Goal: Check status: Check status

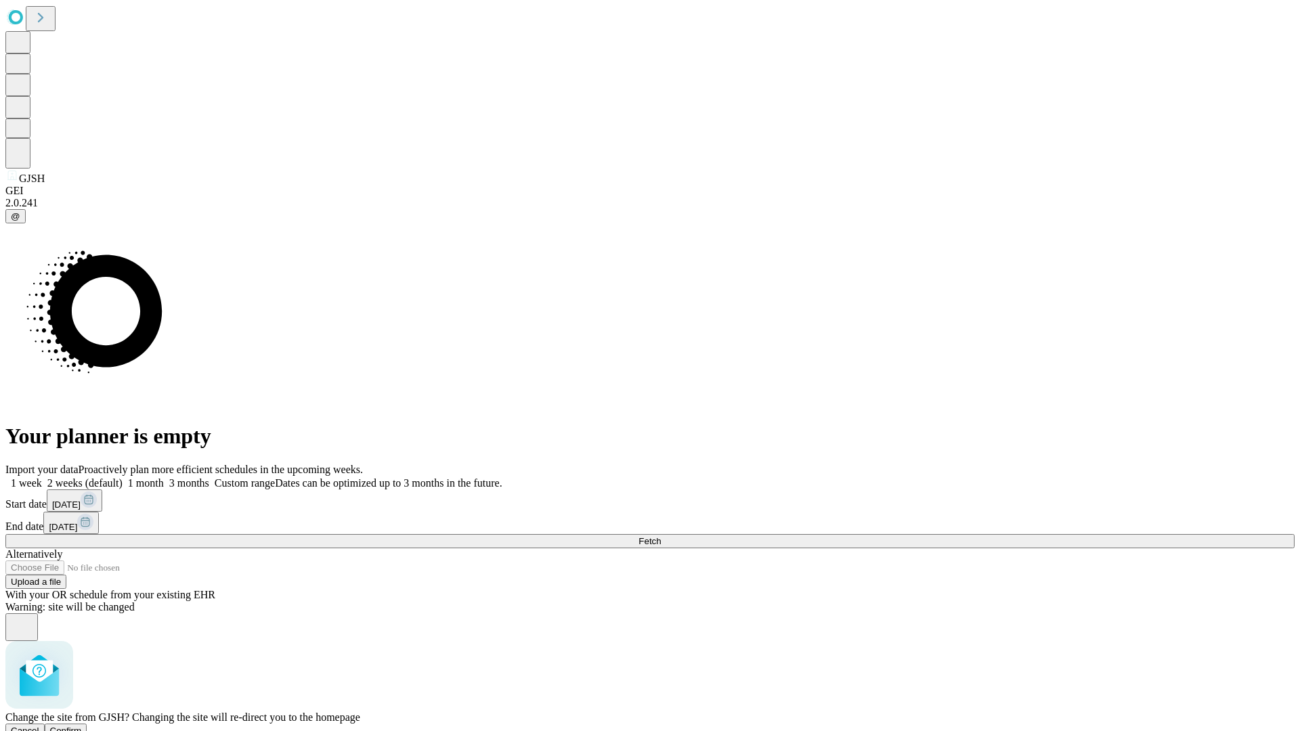
click at [82, 726] on span "Confirm" at bounding box center [66, 731] width 32 height 10
click at [42, 477] on label "1 week" at bounding box center [23, 483] width 37 height 12
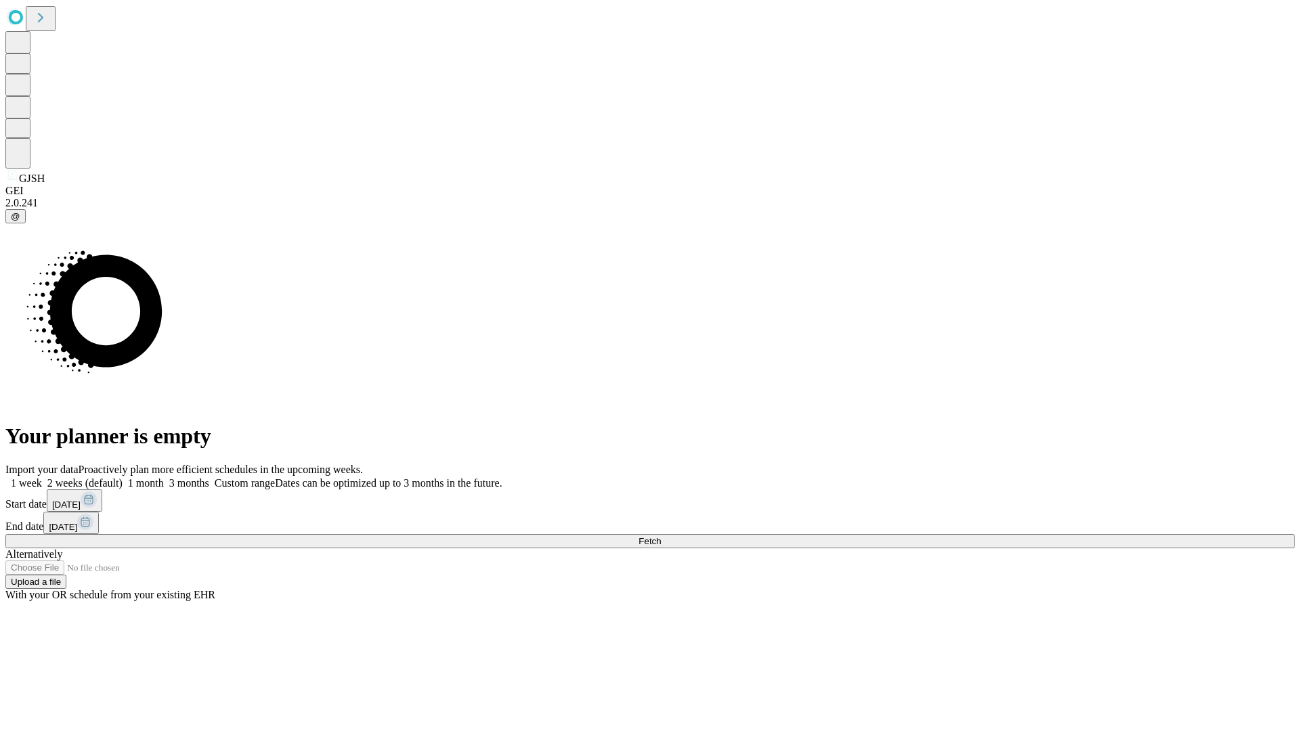
click at [661, 536] on span "Fetch" at bounding box center [649, 541] width 22 height 10
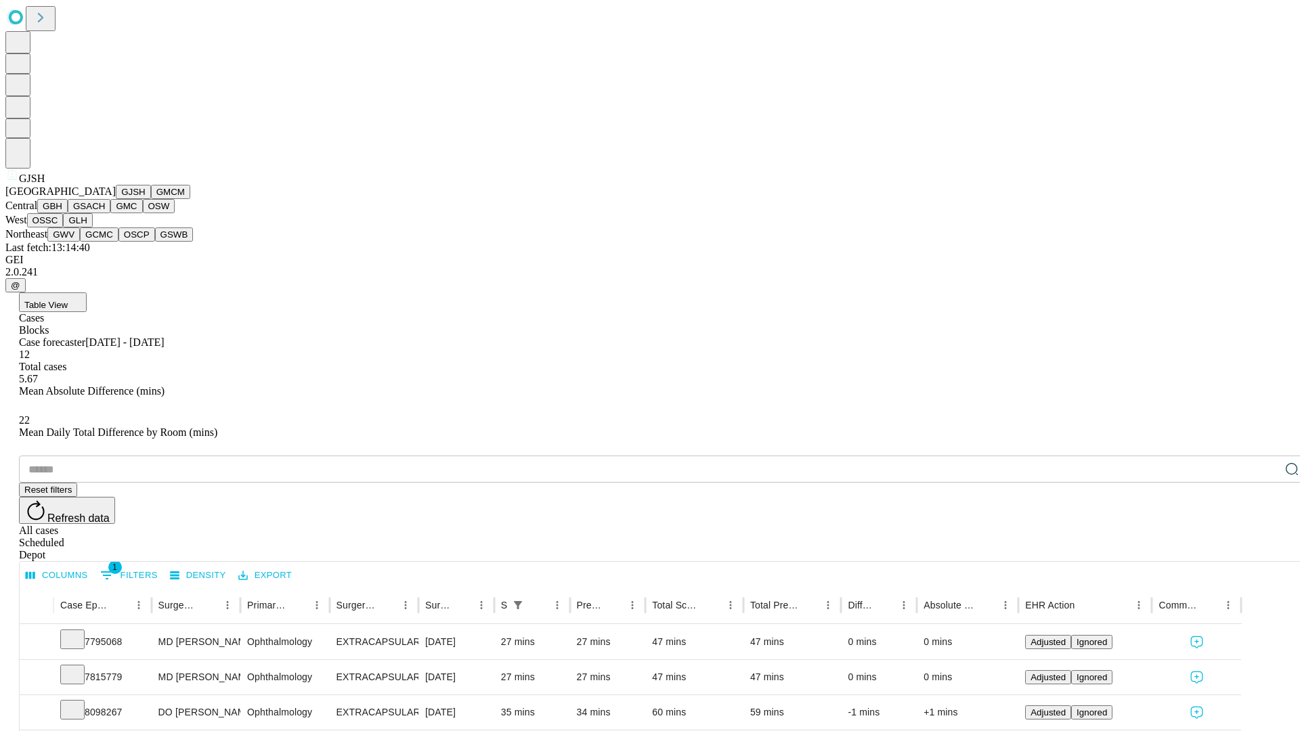
click at [151, 199] on button "GMCM" at bounding box center [170, 192] width 39 height 14
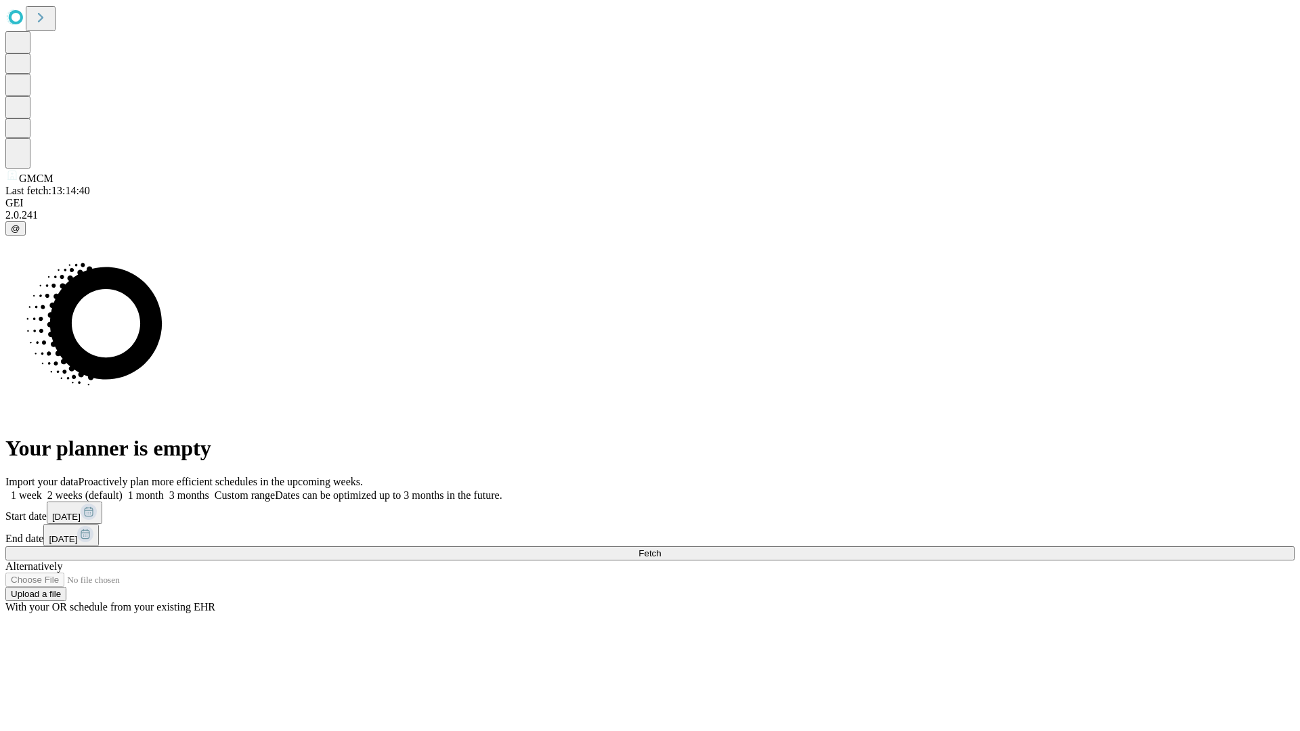
click at [42, 490] on label "1 week" at bounding box center [23, 496] width 37 height 12
click at [661, 548] on span "Fetch" at bounding box center [649, 553] width 22 height 10
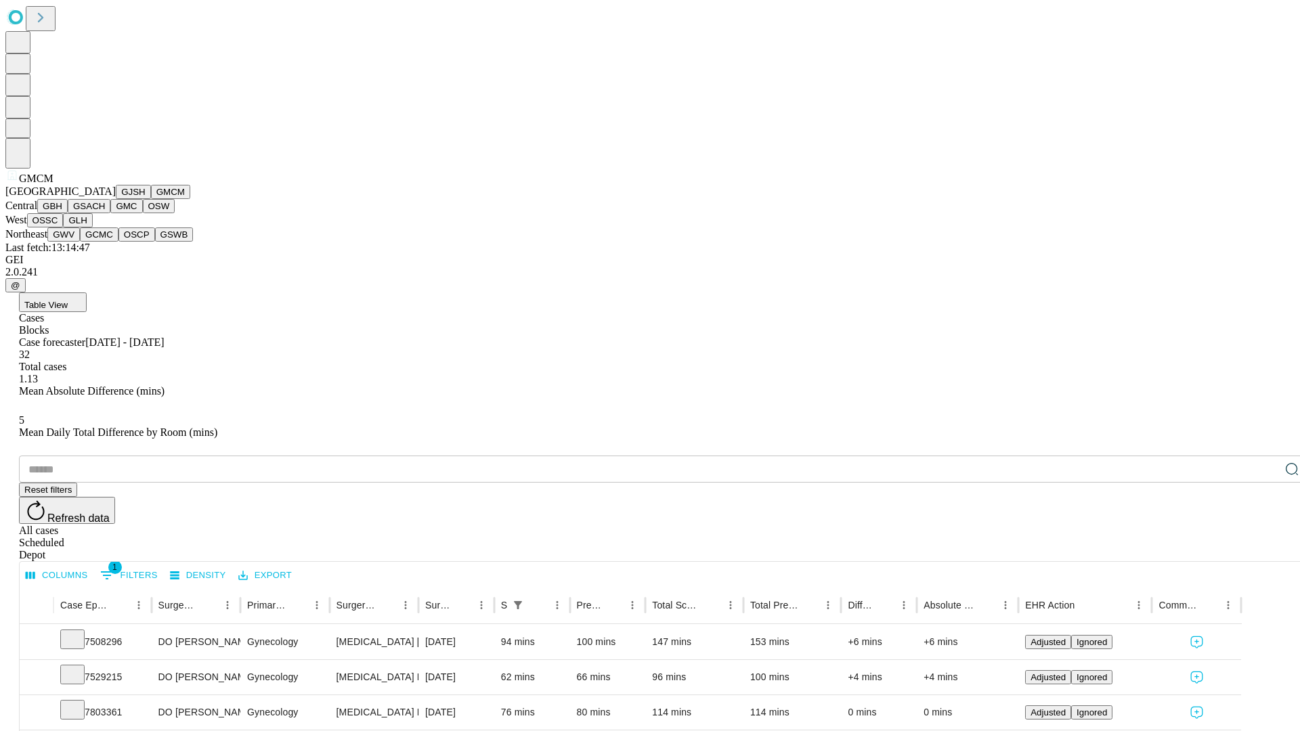
click at [68, 213] on button "GBH" at bounding box center [52, 206] width 30 height 14
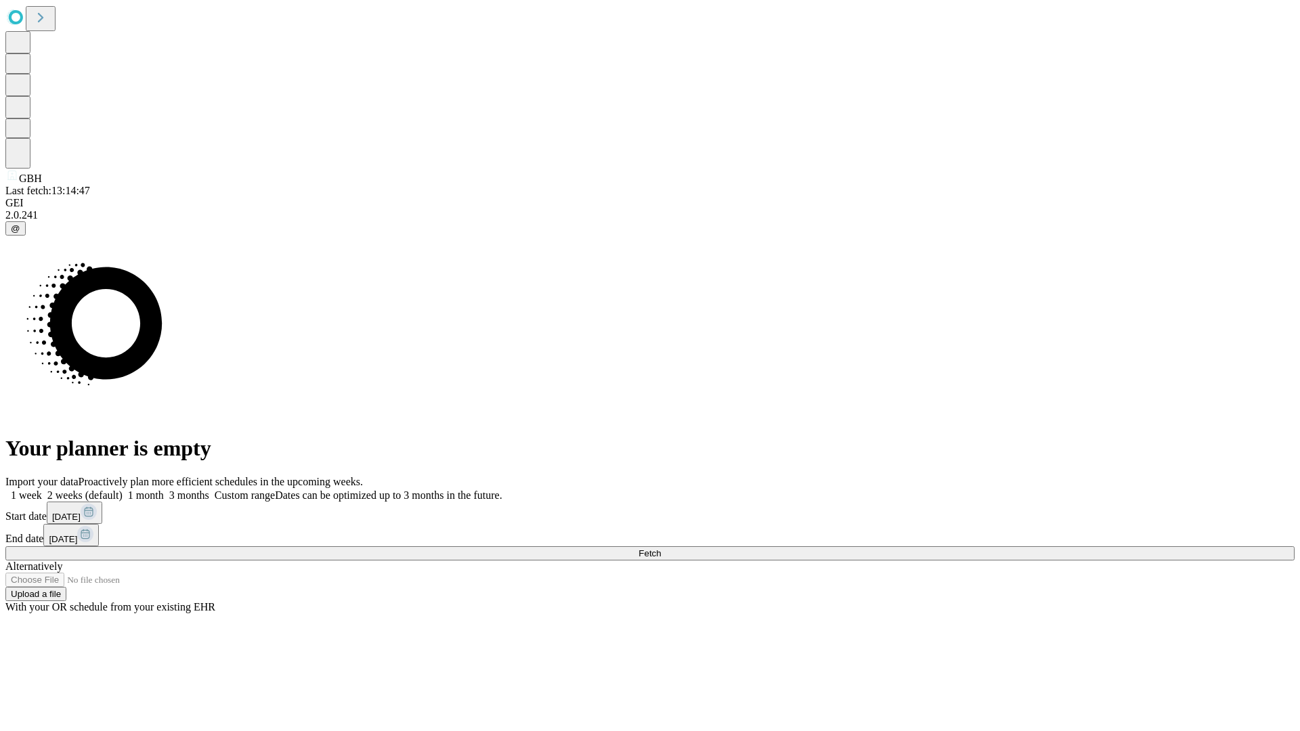
click at [42, 490] on label "1 week" at bounding box center [23, 496] width 37 height 12
click at [661, 548] on span "Fetch" at bounding box center [649, 553] width 22 height 10
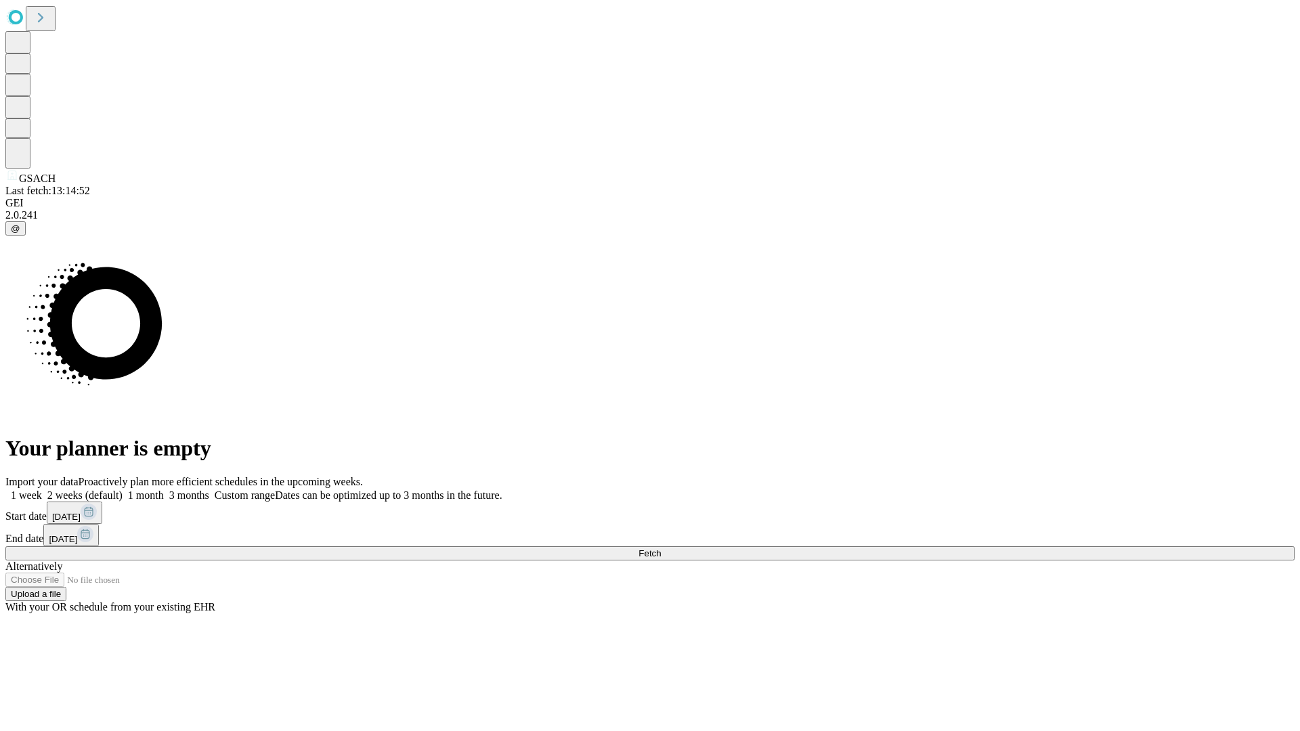
click at [42, 490] on label "1 week" at bounding box center [23, 496] width 37 height 12
click at [661, 548] on span "Fetch" at bounding box center [649, 553] width 22 height 10
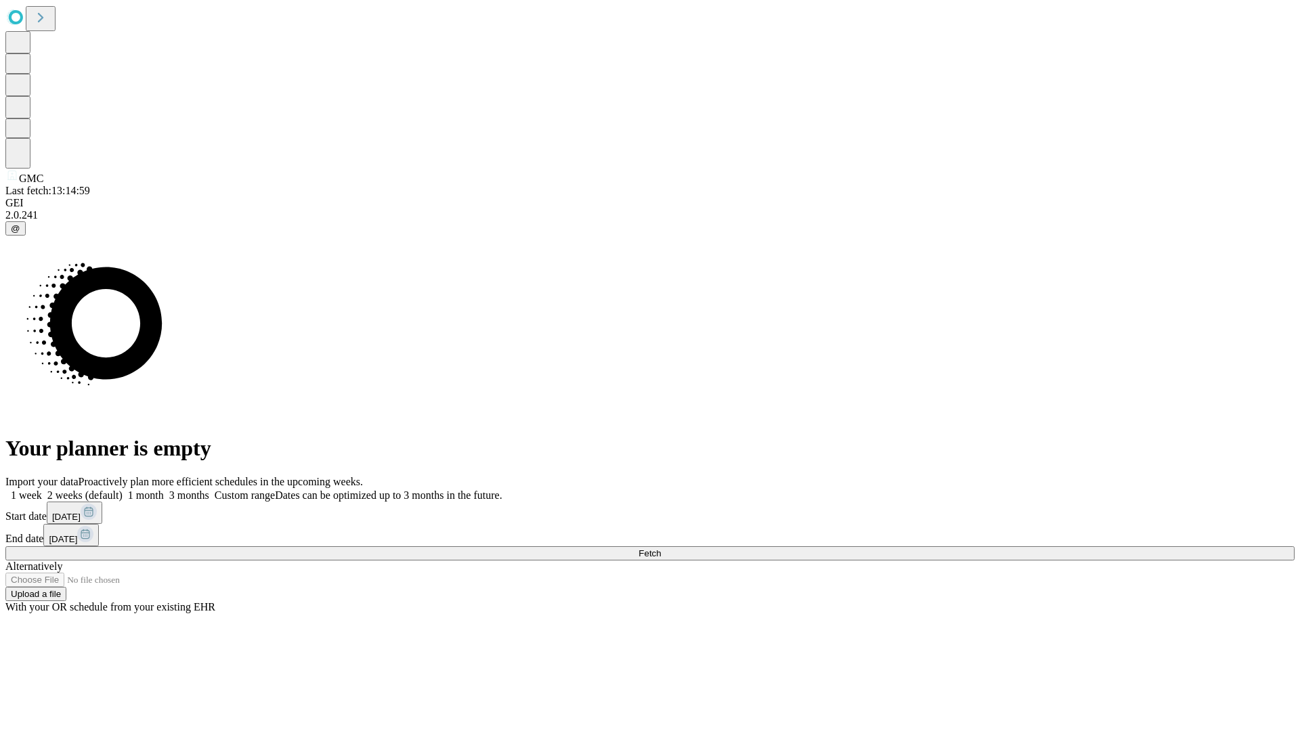
click at [42, 490] on label "1 week" at bounding box center [23, 496] width 37 height 12
click at [661, 548] on span "Fetch" at bounding box center [649, 553] width 22 height 10
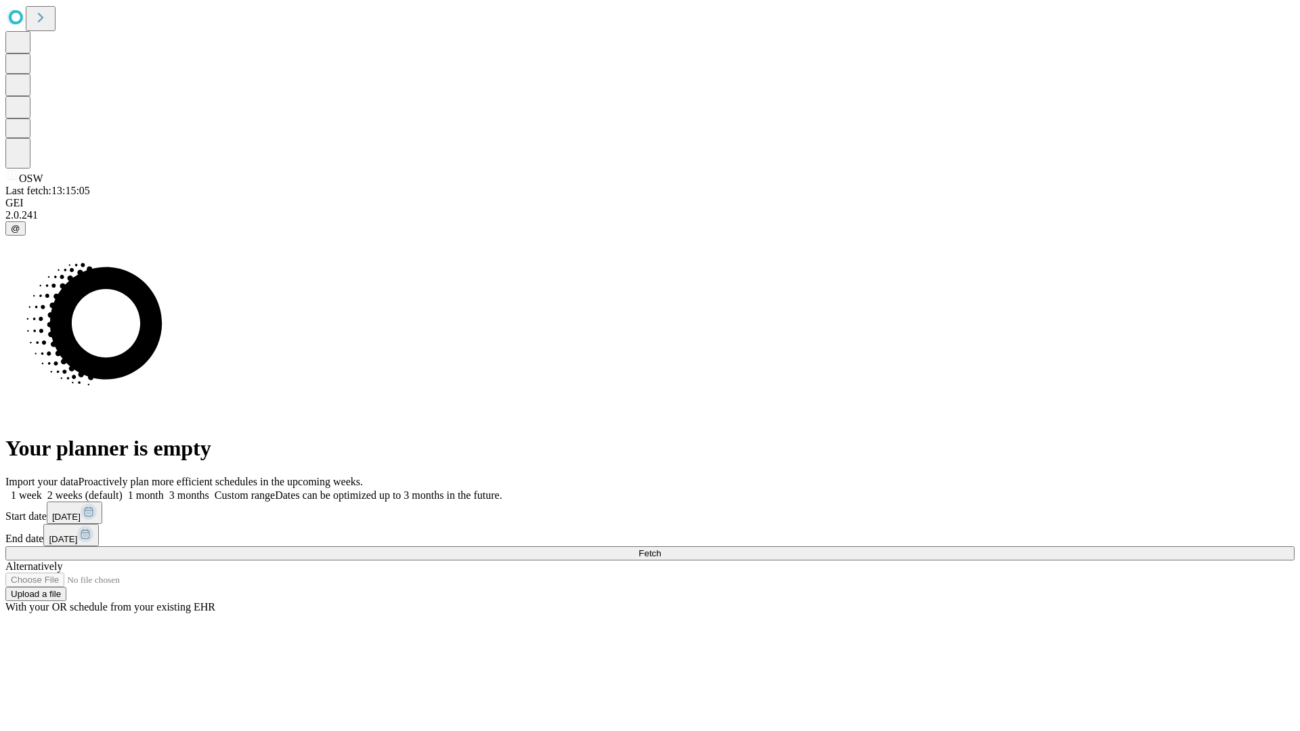
click at [661, 548] on span "Fetch" at bounding box center [649, 553] width 22 height 10
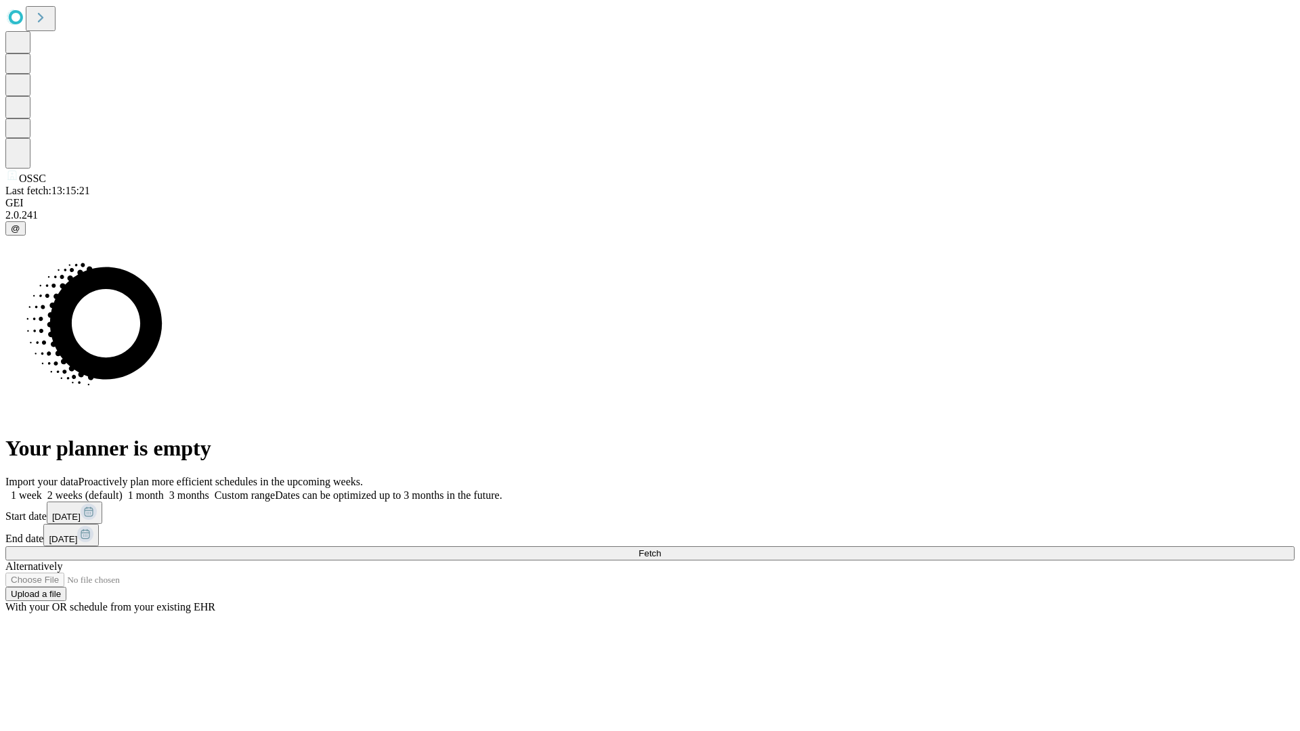
click at [42, 490] on label "1 week" at bounding box center [23, 496] width 37 height 12
click at [661, 548] on span "Fetch" at bounding box center [649, 553] width 22 height 10
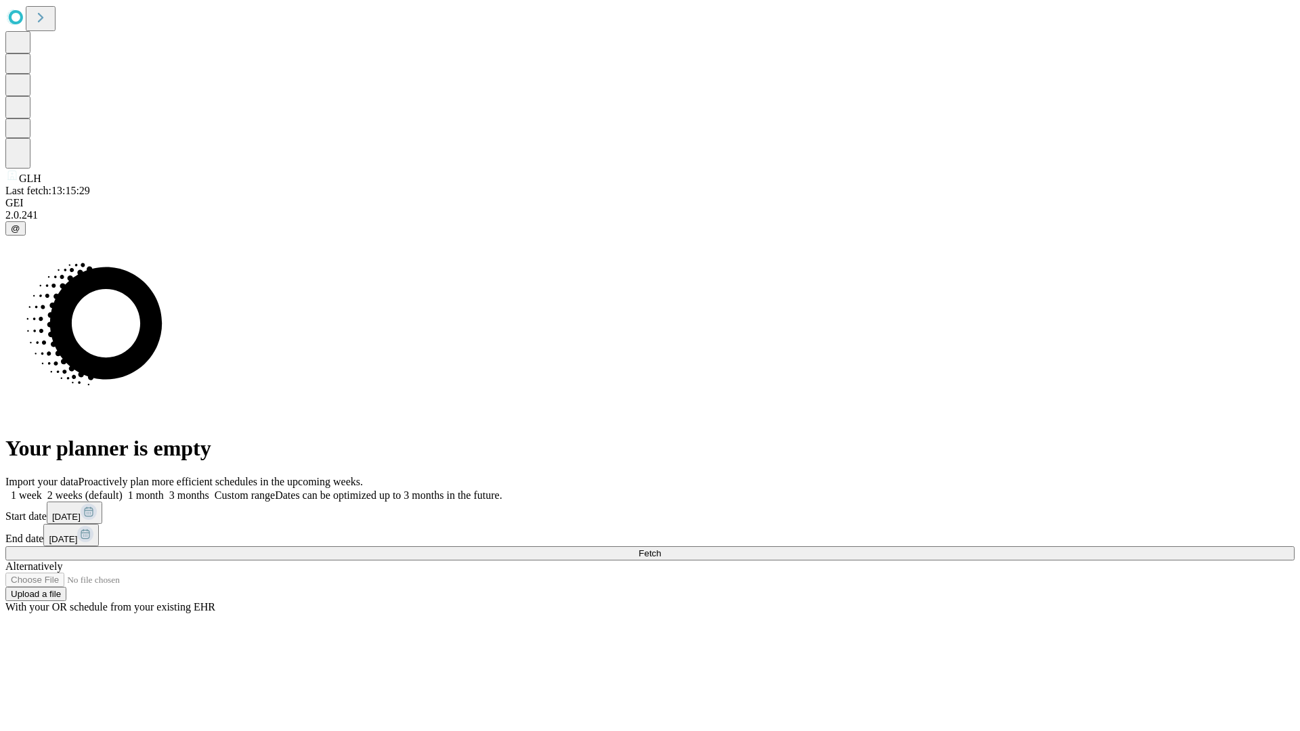
click at [42, 490] on label "1 week" at bounding box center [23, 496] width 37 height 12
click at [661, 548] on span "Fetch" at bounding box center [649, 553] width 22 height 10
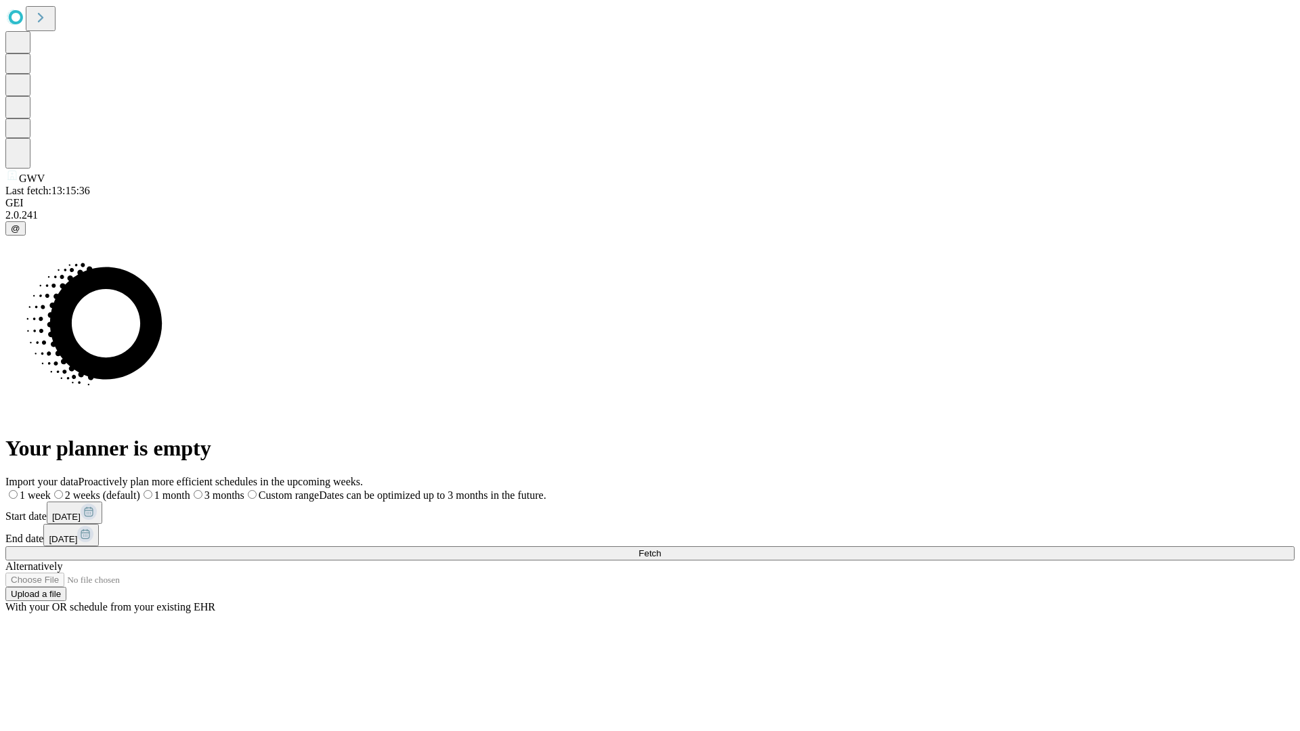
click at [661, 548] on span "Fetch" at bounding box center [649, 553] width 22 height 10
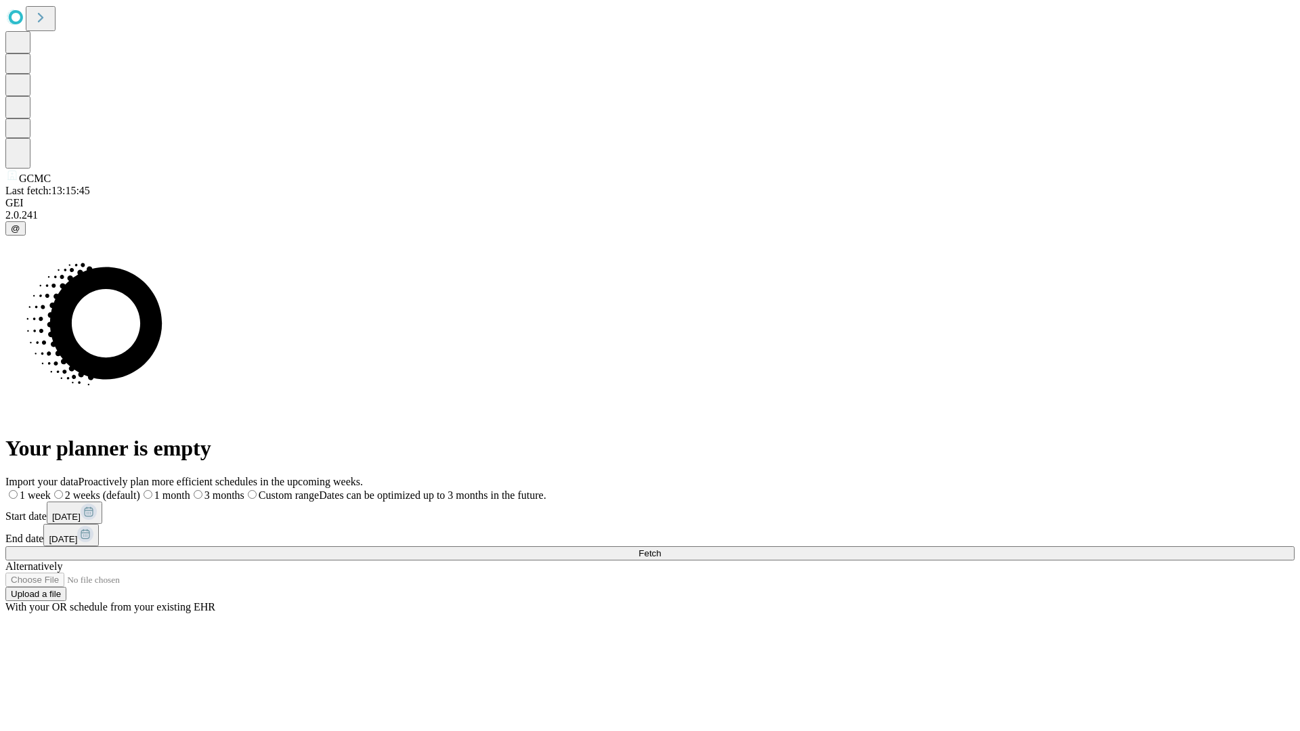
click at [51, 490] on label "1 week" at bounding box center [27, 496] width 45 height 12
click at [661, 548] on span "Fetch" at bounding box center [649, 553] width 22 height 10
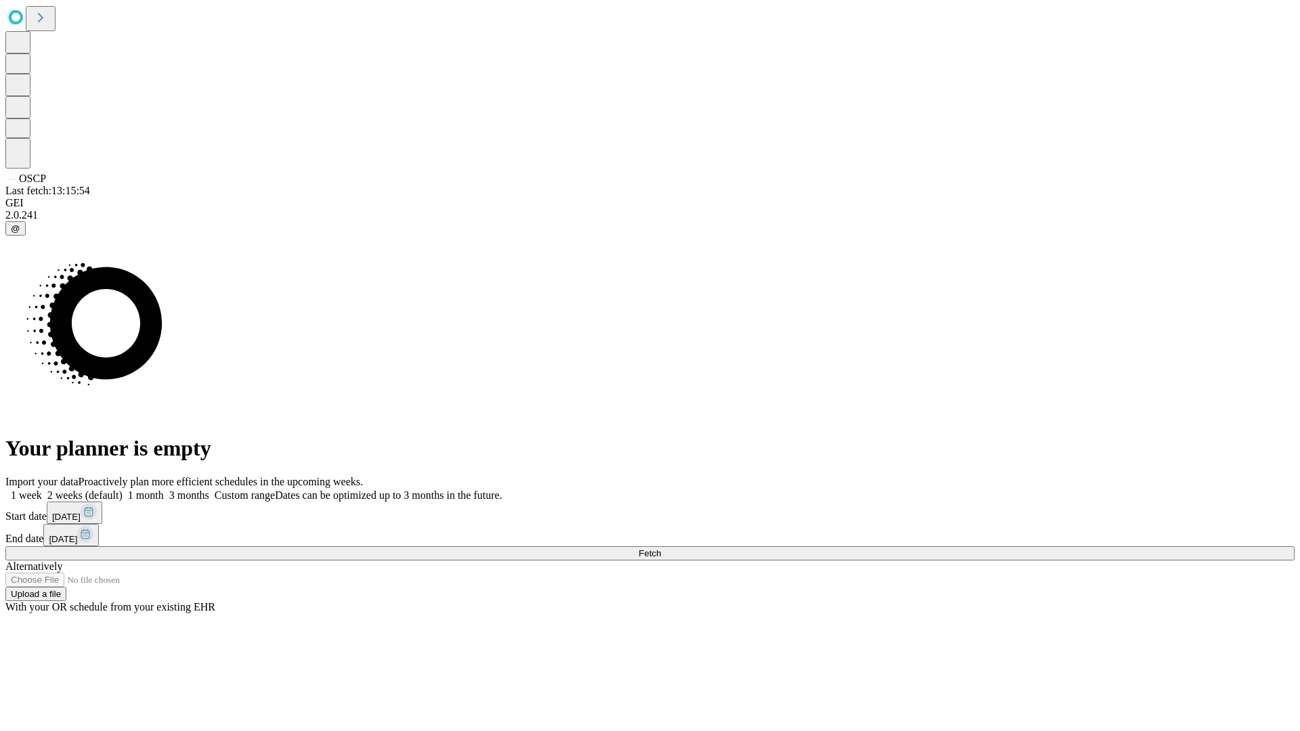
click at [42, 490] on label "1 week" at bounding box center [23, 496] width 37 height 12
click at [661, 548] on span "Fetch" at bounding box center [649, 553] width 22 height 10
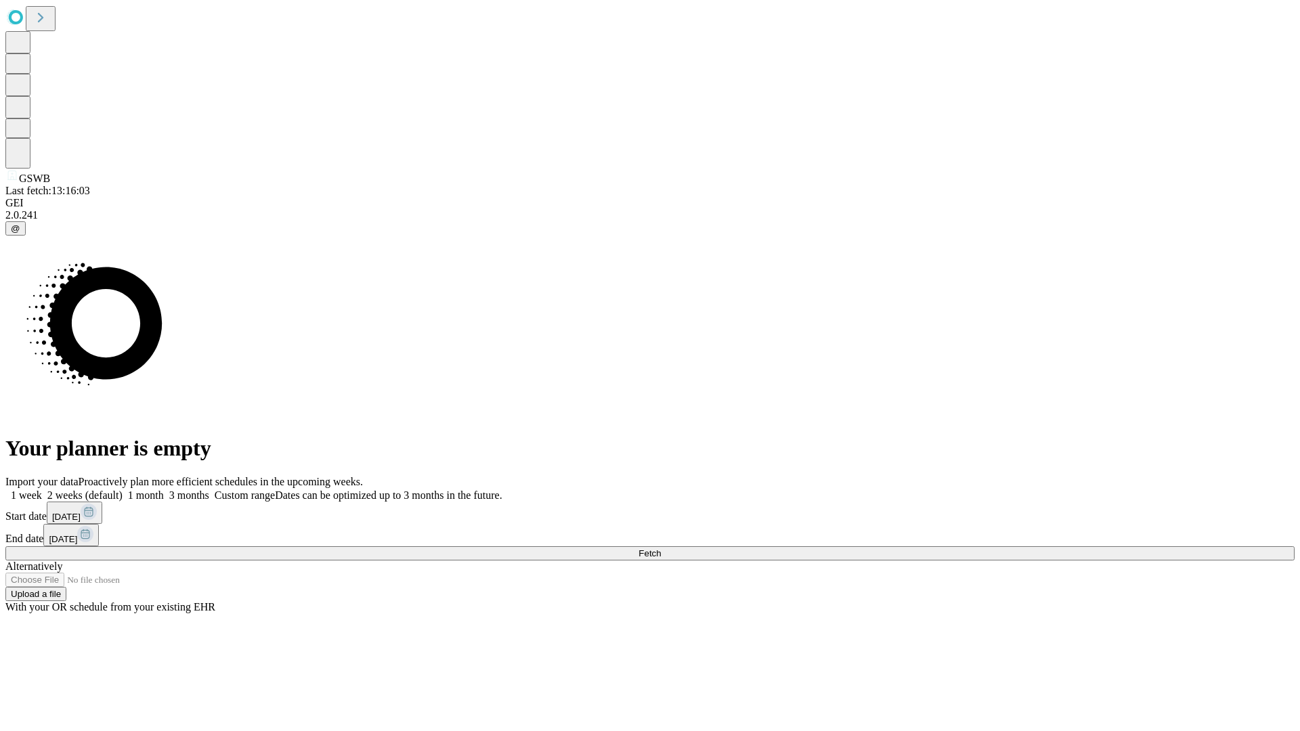
click at [42, 490] on label "1 week" at bounding box center [23, 496] width 37 height 12
click at [661, 548] on span "Fetch" at bounding box center [649, 553] width 22 height 10
